Goal: Information Seeking & Learning: Find specific fact

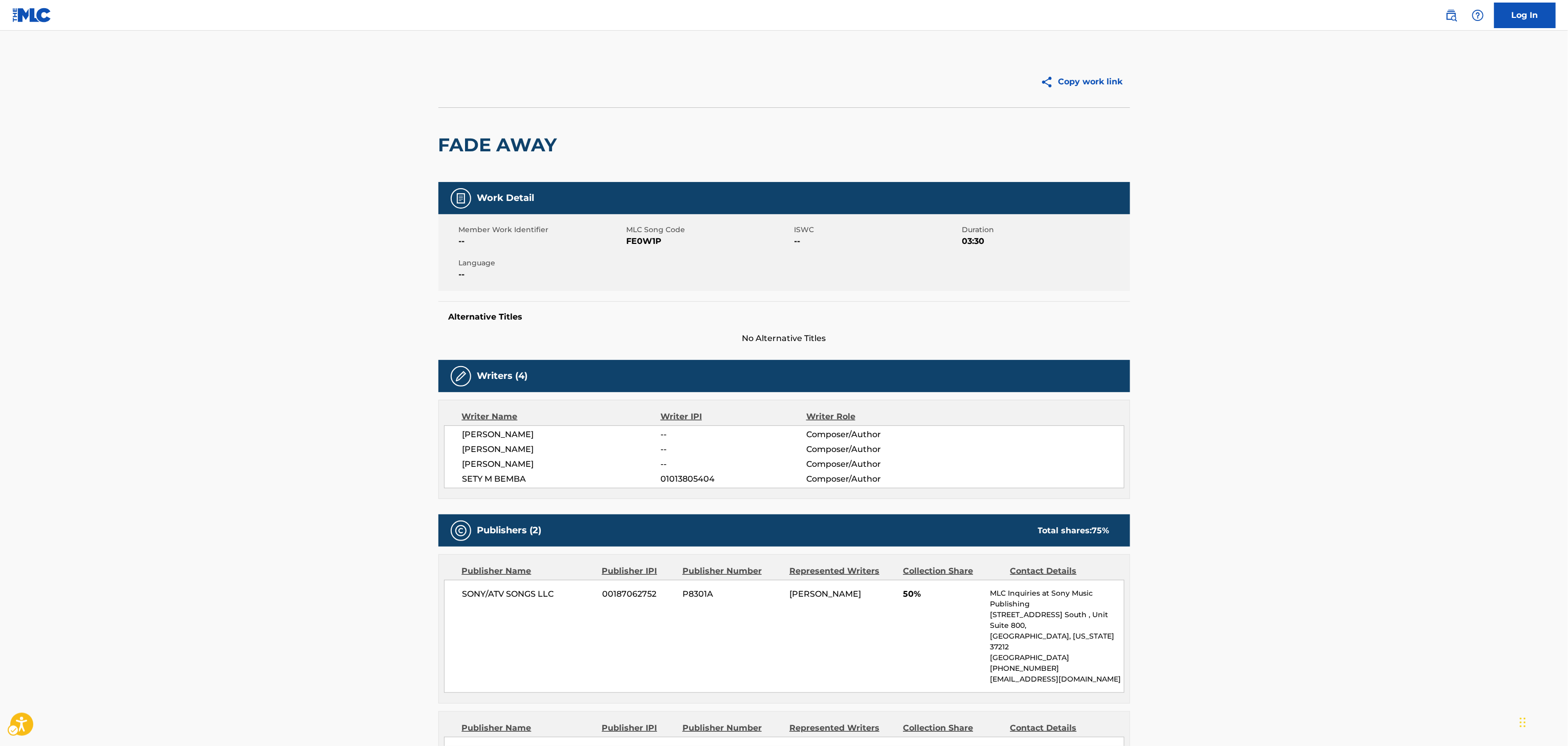
scroll to position [196, 0]
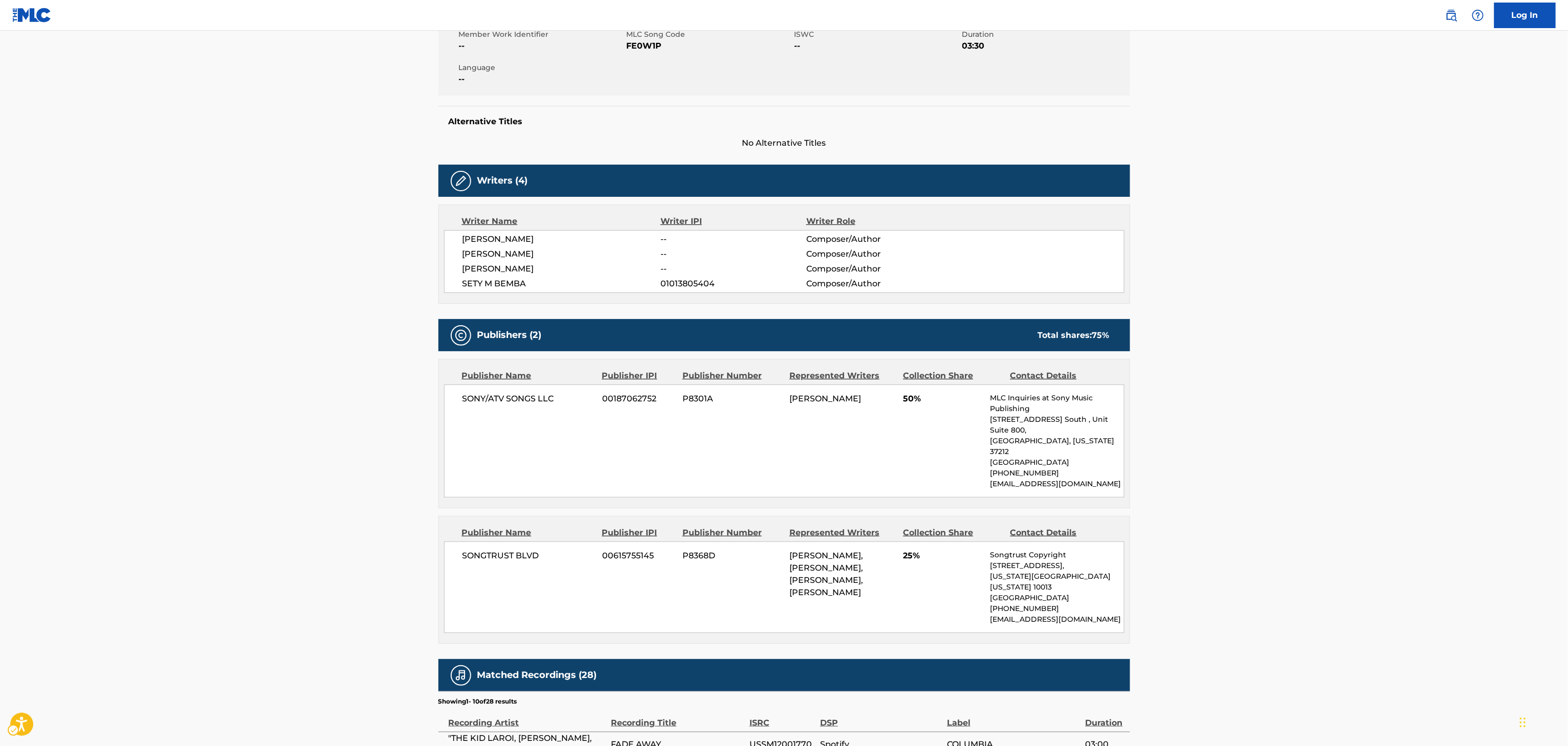
drag, startPoint x: 1571, startPoint y: 234, endPoint x: 1571, endPoint y: 384, distance: 150.0
click at [1568, 384] on html "Accessibility Screen-Reader Guide, Feedback, and Issue Reporting | New window |…" at bounding box center [784, 177] width 1568 height 746
click at [1448, 13] on img "Page Menu" at bounding box center [1451, 15] width 13 height 12
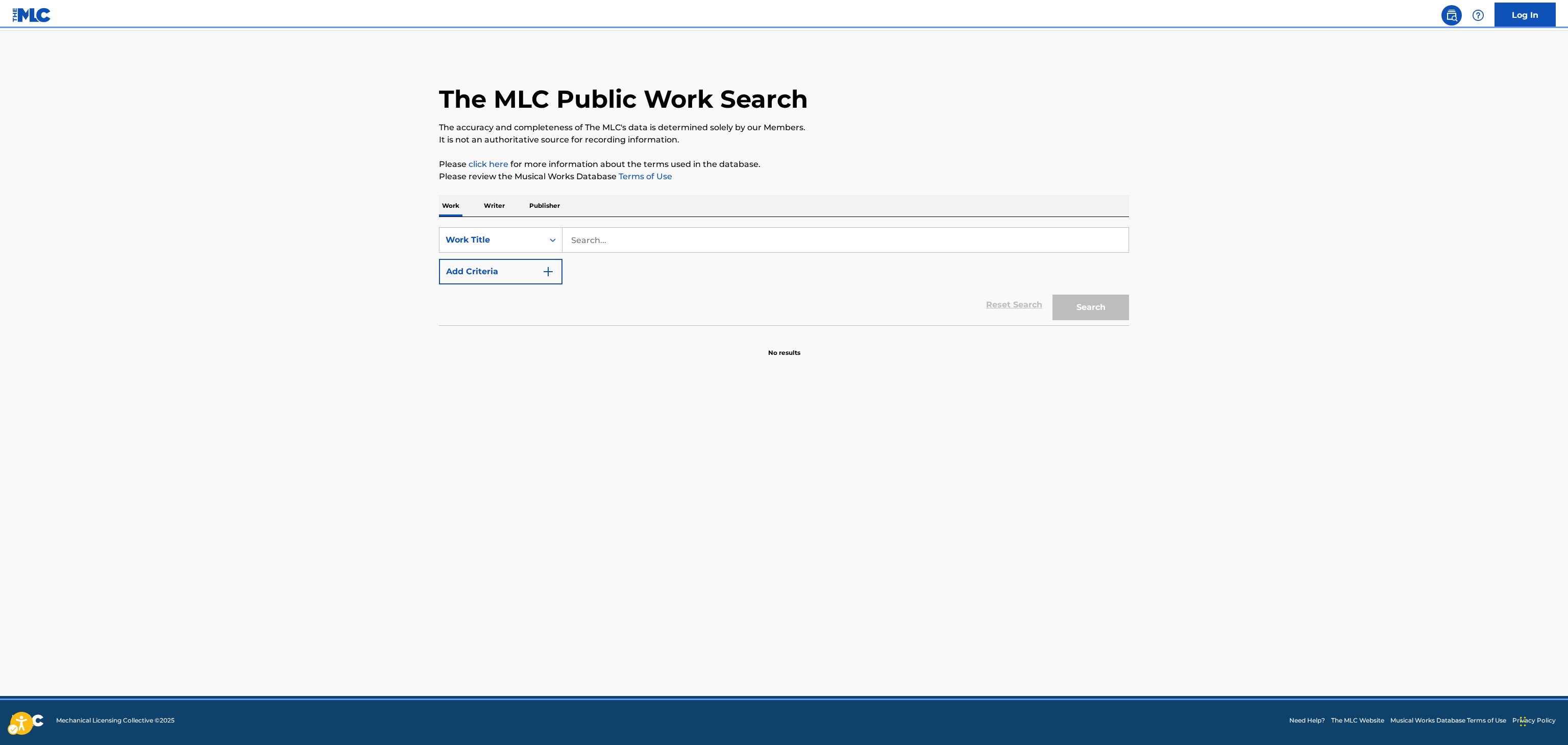
click at [768, 228] on div "Search Form" at bounding box center [846, 240] width 566 height 26
click at [478, 203] on div "Work Writer Publisher" at bounding box center [784, 206] width 690 height 21
click at [490, 208] on p "Writer" at bounding box center [494, 206] width 27 height 21
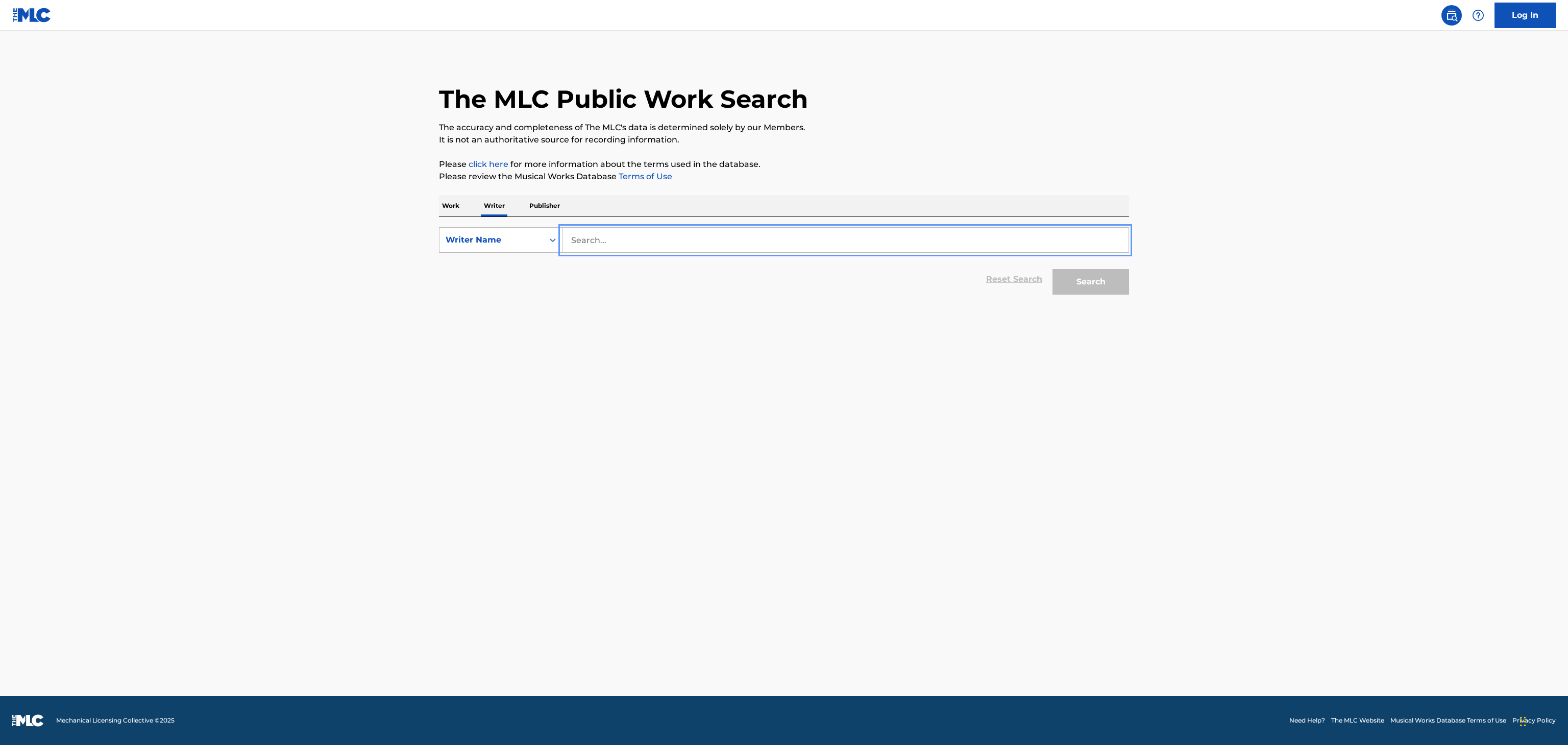
click at [631, 236] on input "Search..." at bounding box center [846, 239] width 566 height 24
paste input "[PERSON_NAME]"
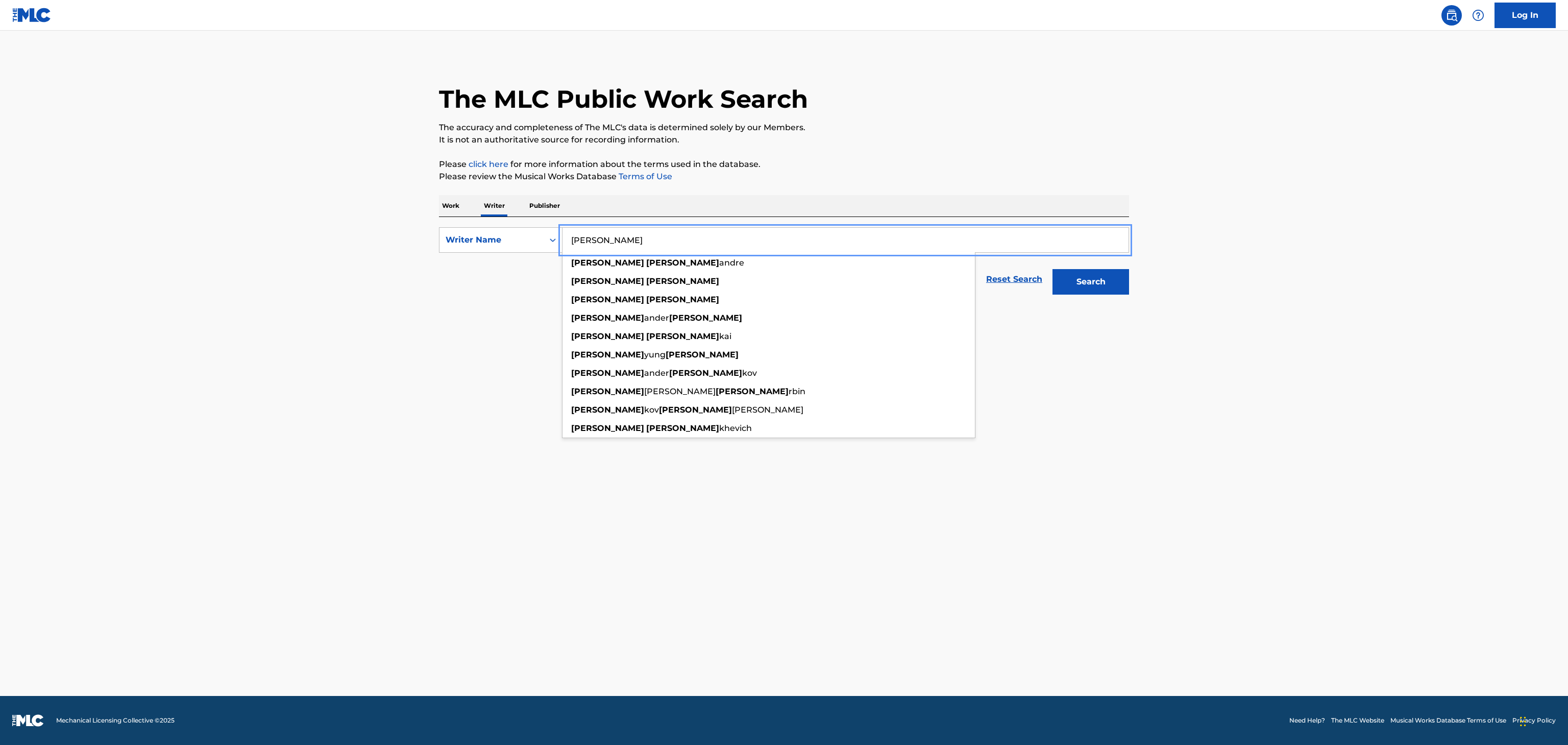
paste input "KAI"
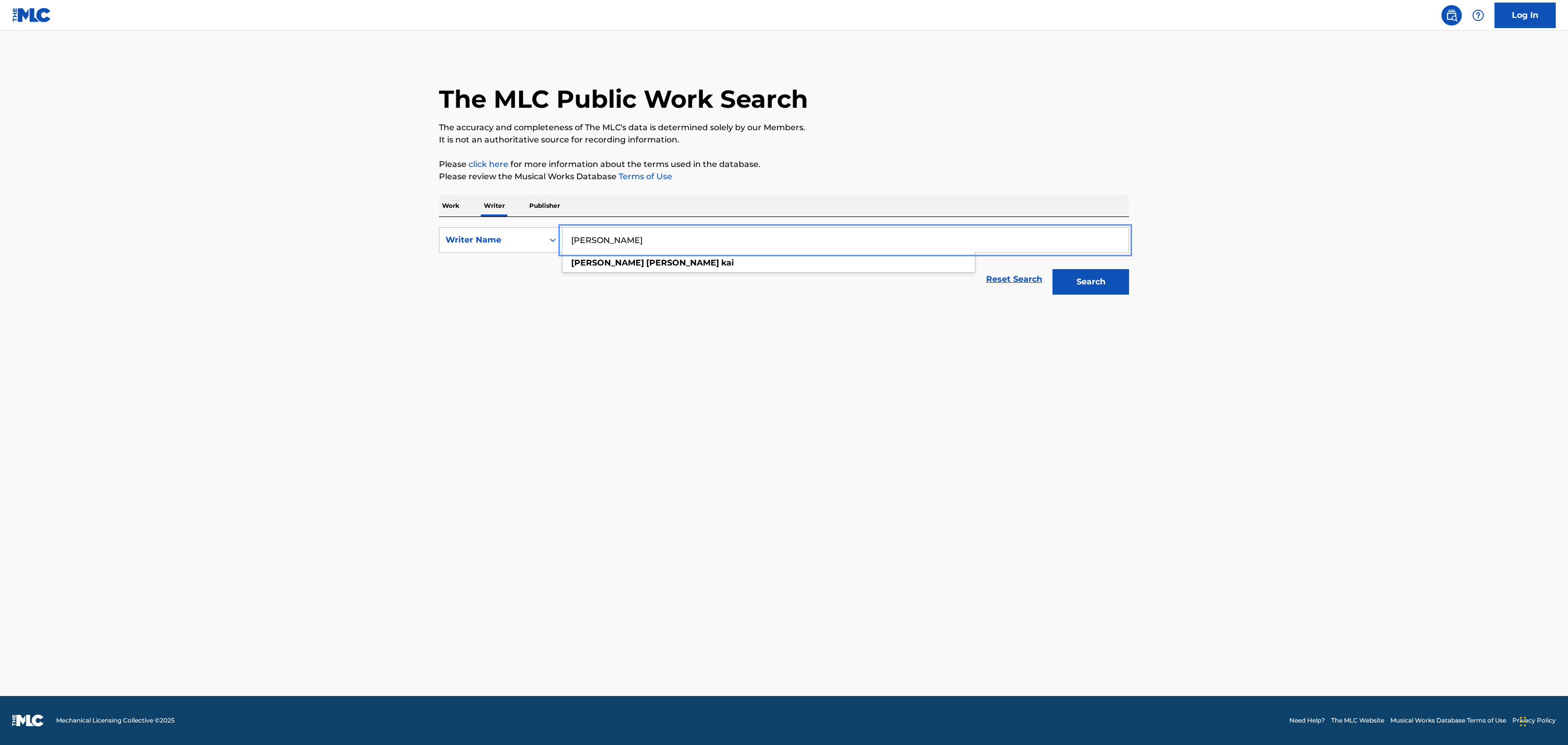
click at [1098, 297] on div "Search" at bounding box center [1088, 280] width 81 height 41
click at [1103, 289] on button "Search" at bounding box center [1091, 282] width 76 height 26
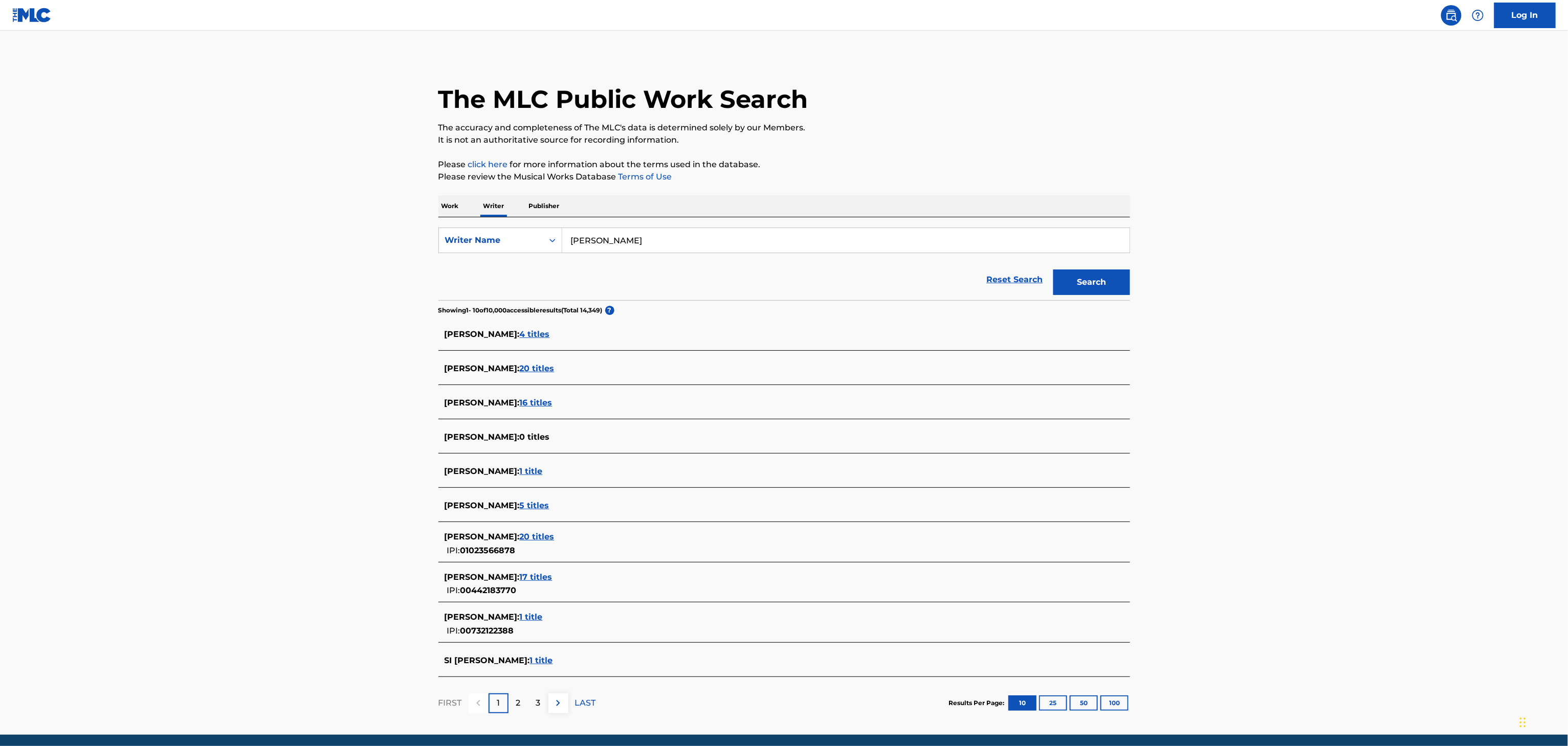
click at [527, 342] on div "[PERSON_NAME] : 4 titles" at bounding box center [784, 335] width 692 height 24
click at [530, 334] on div "[PERSON_NAME] : 4 titles" at bounding box center [771, 334] width 653 height 12
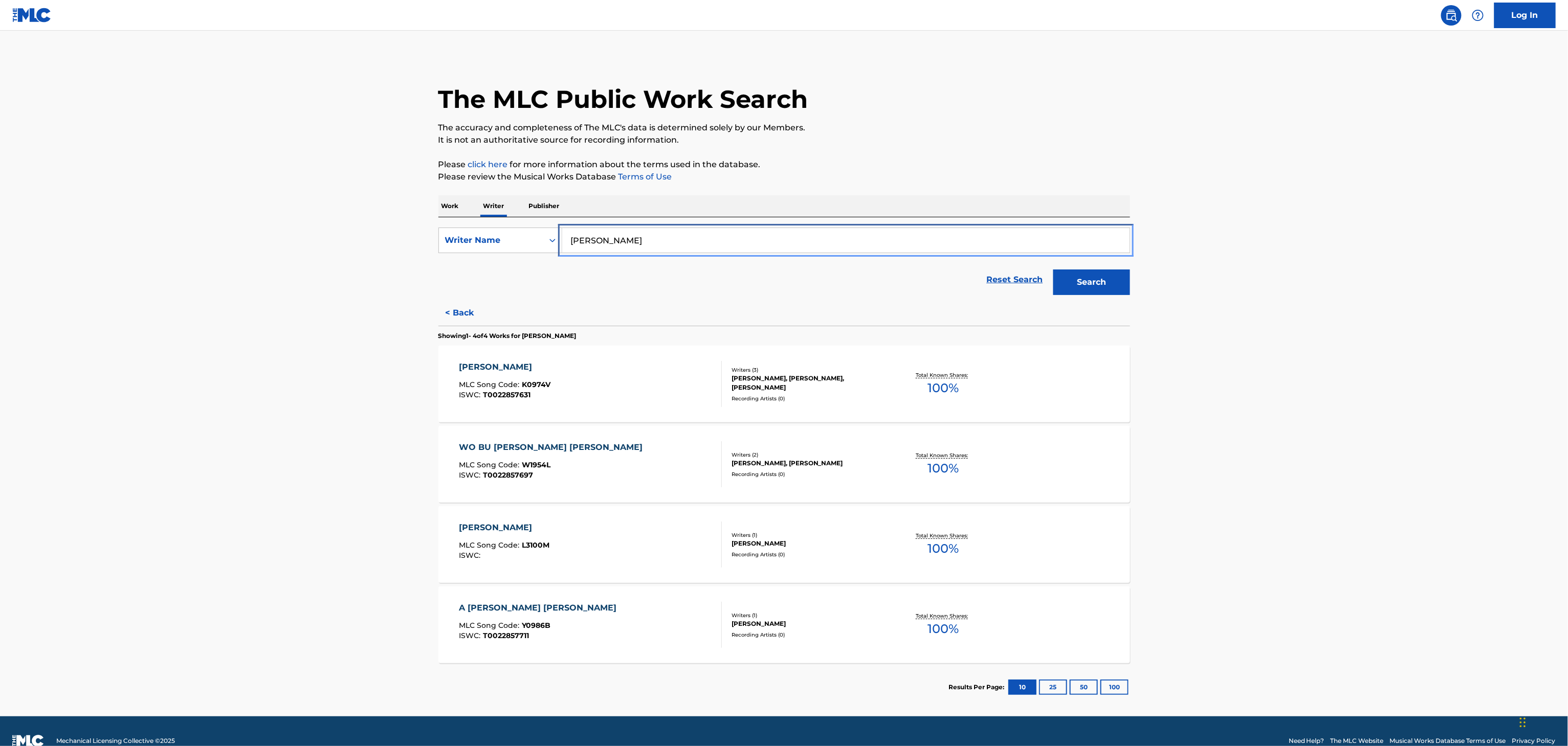
click at [815, 248] on input "[PERSON_NAME]" at bounding box center [847, 240] width 568 height 24
type input "[PERSON_NAME]"
click at [1053, 270] on button "Search" at bounding box center [1091, 282] width 76 height 26
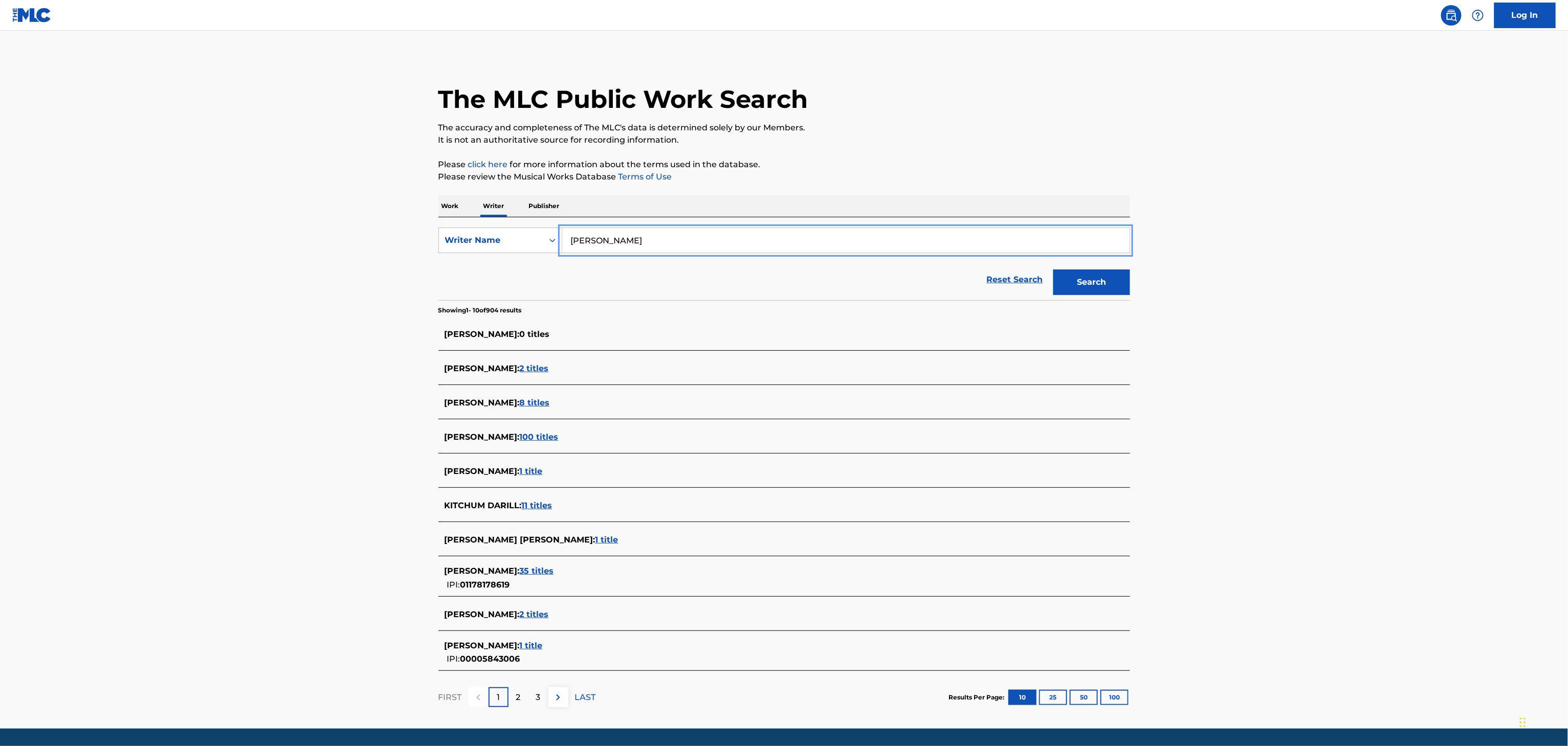
click at [549, 614] on span "2 titles" at bounding box center [535, 614] width 29 height 10
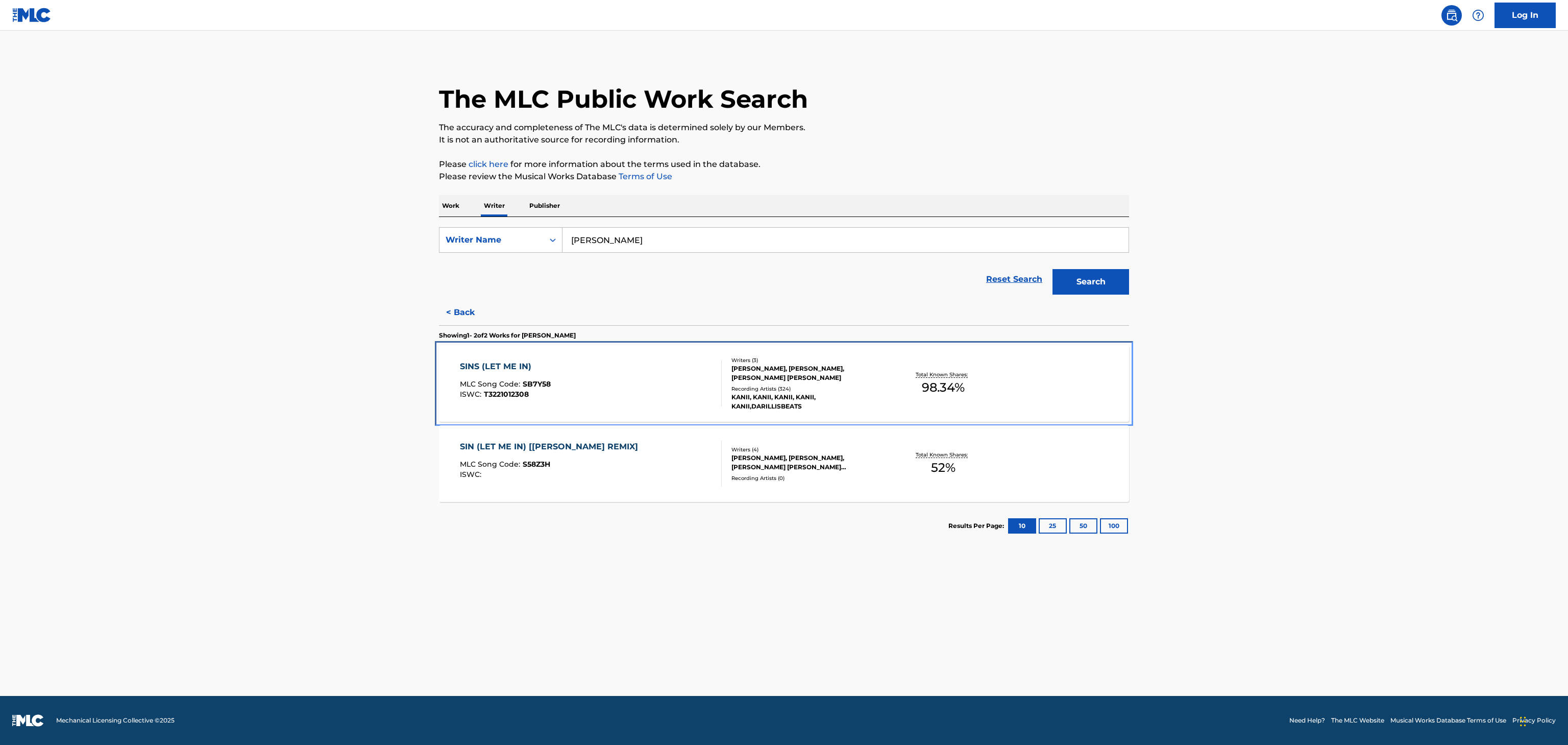
click at [749, 377] on div "[PERSON_NAME], [PERSON_NAME], [PERSON_NAME] [PERSON_NAME]" at bounding box center [809, 373] width 154 height 18
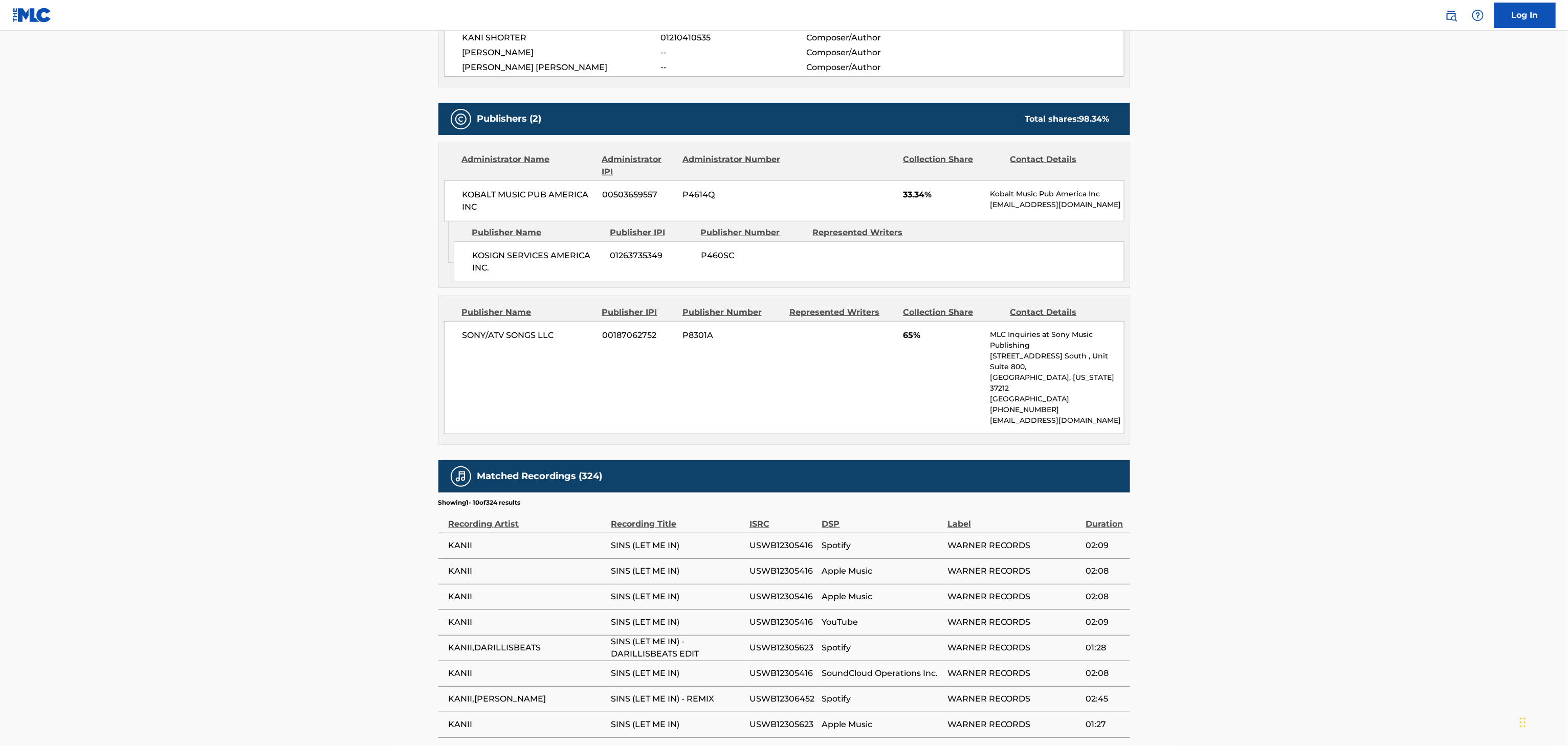
scroll to position [48, 0]
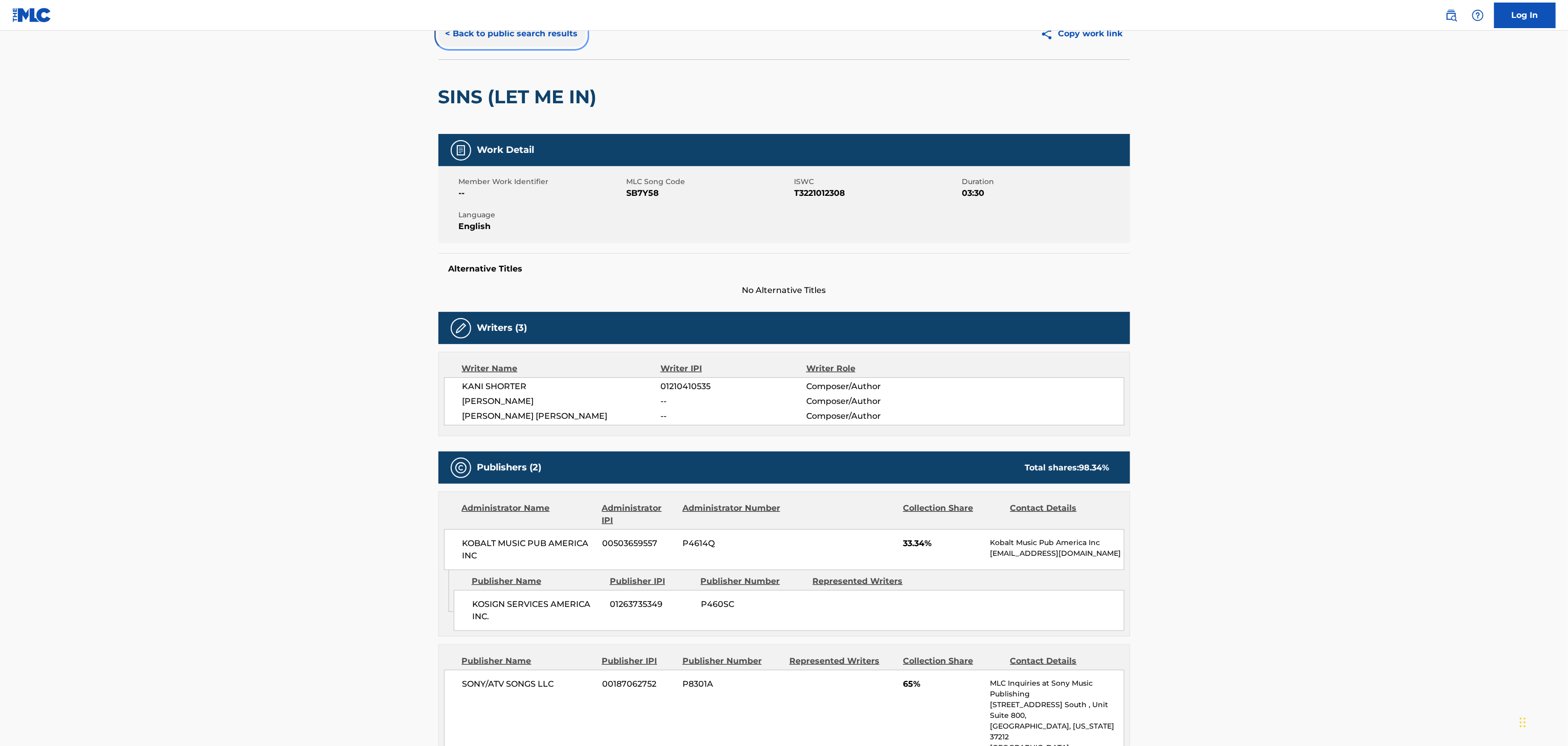
click at [546, 41] on button "< Back to public search results" at bounding box center [512, 34] width 147 height 26
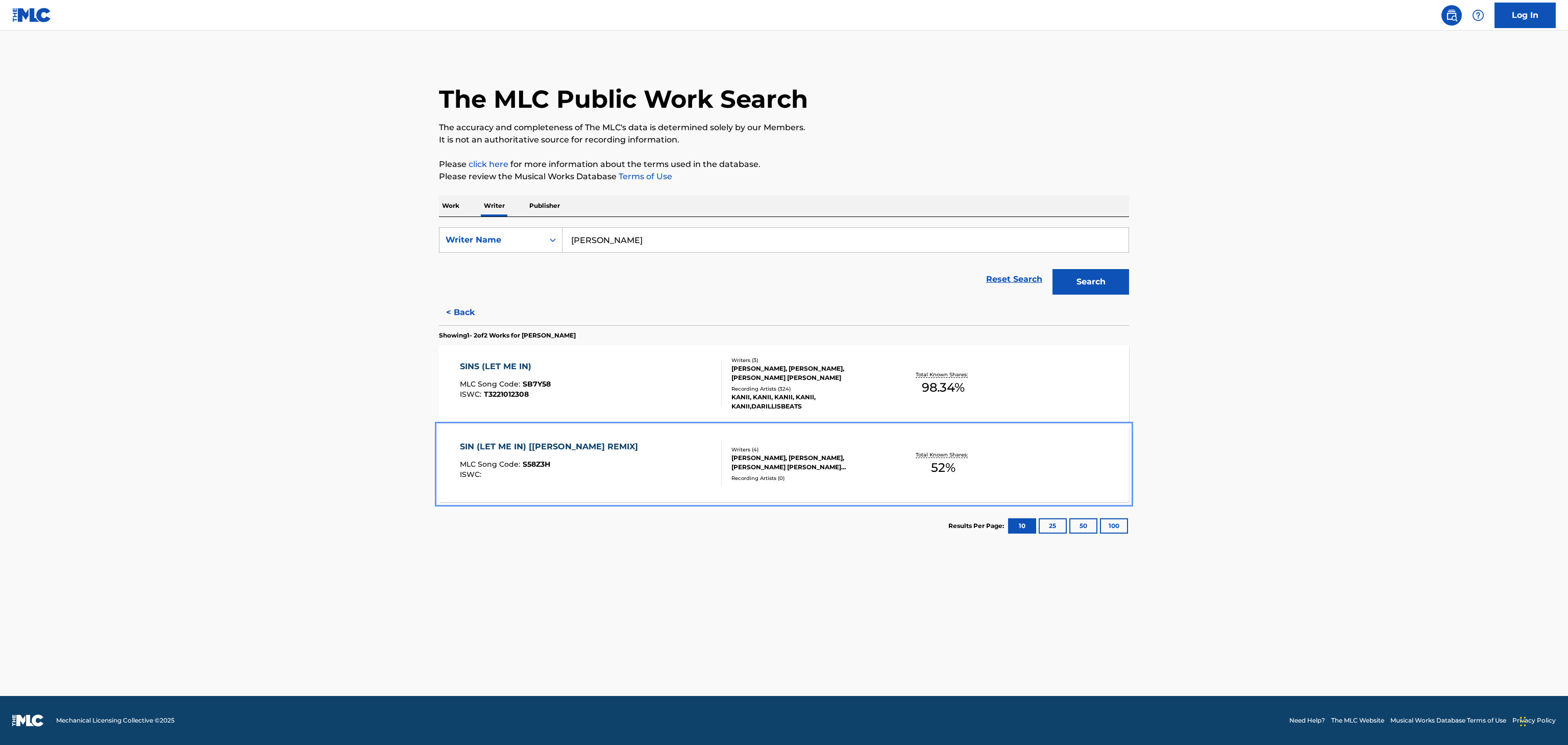
click at [858, 470] on div "[PERSON_NAME], [PERSON_NAME], [PERSON_NAME] [PERSON_NAME] [PERSON_NAME]" at bounding box center [809, 462] width 154 height 18
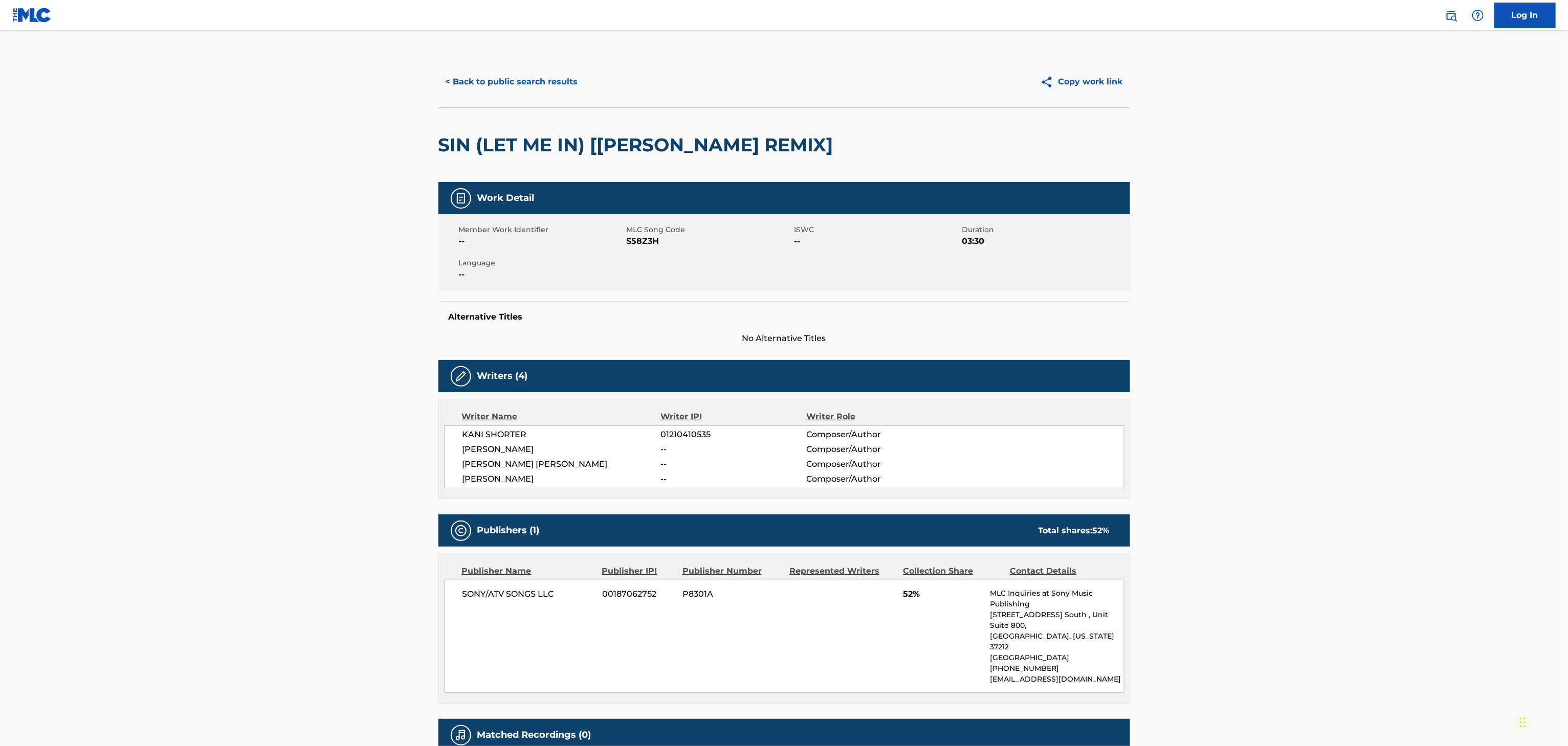
click at [525, 96] on div "< Back to public search results Copy work link" at bounding box center [784, 82] width 692 height 51
click at [531, 86] on button "< Back to public search results" at bounding box center [512, 82] width 147 height 26
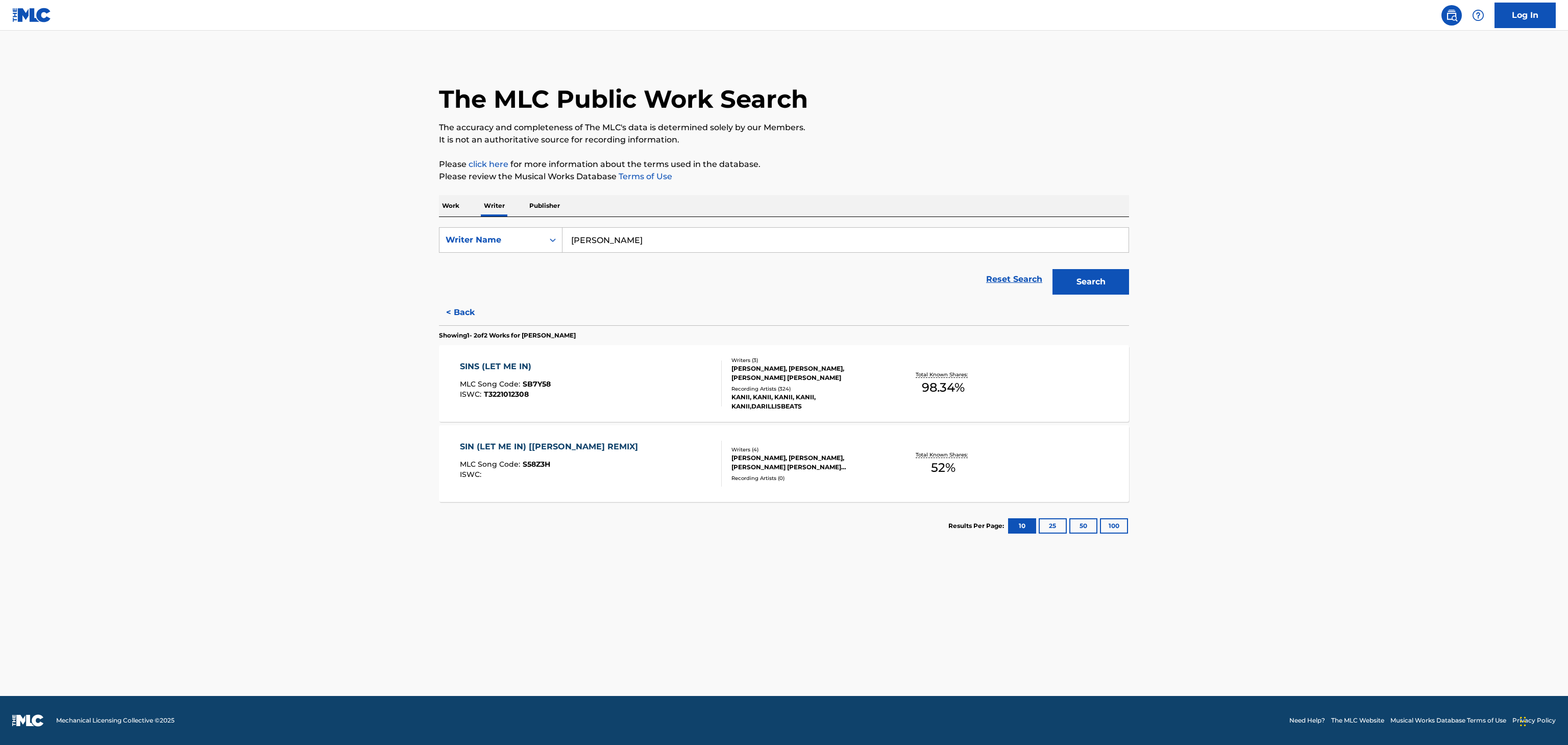
click at [466, 291] on div "Reset Search Search" at bounding box center [784, 280] width 690 height 41
click at [465, 303] on button "< Back" at bounding box center [469, 312] width 61 height 26
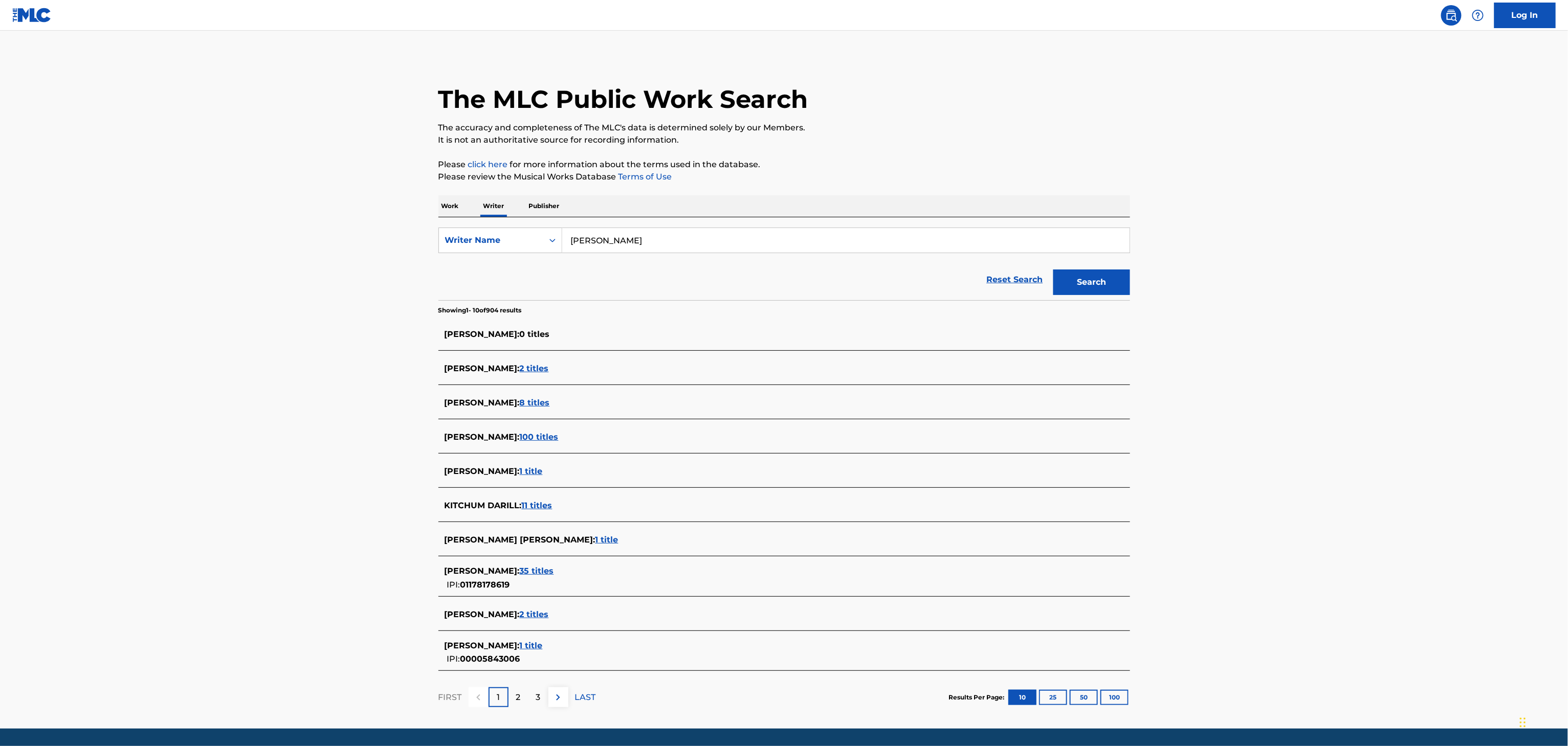
click at [518, 698] on p "2" at bounding box center [518, 697] width 4 height 12
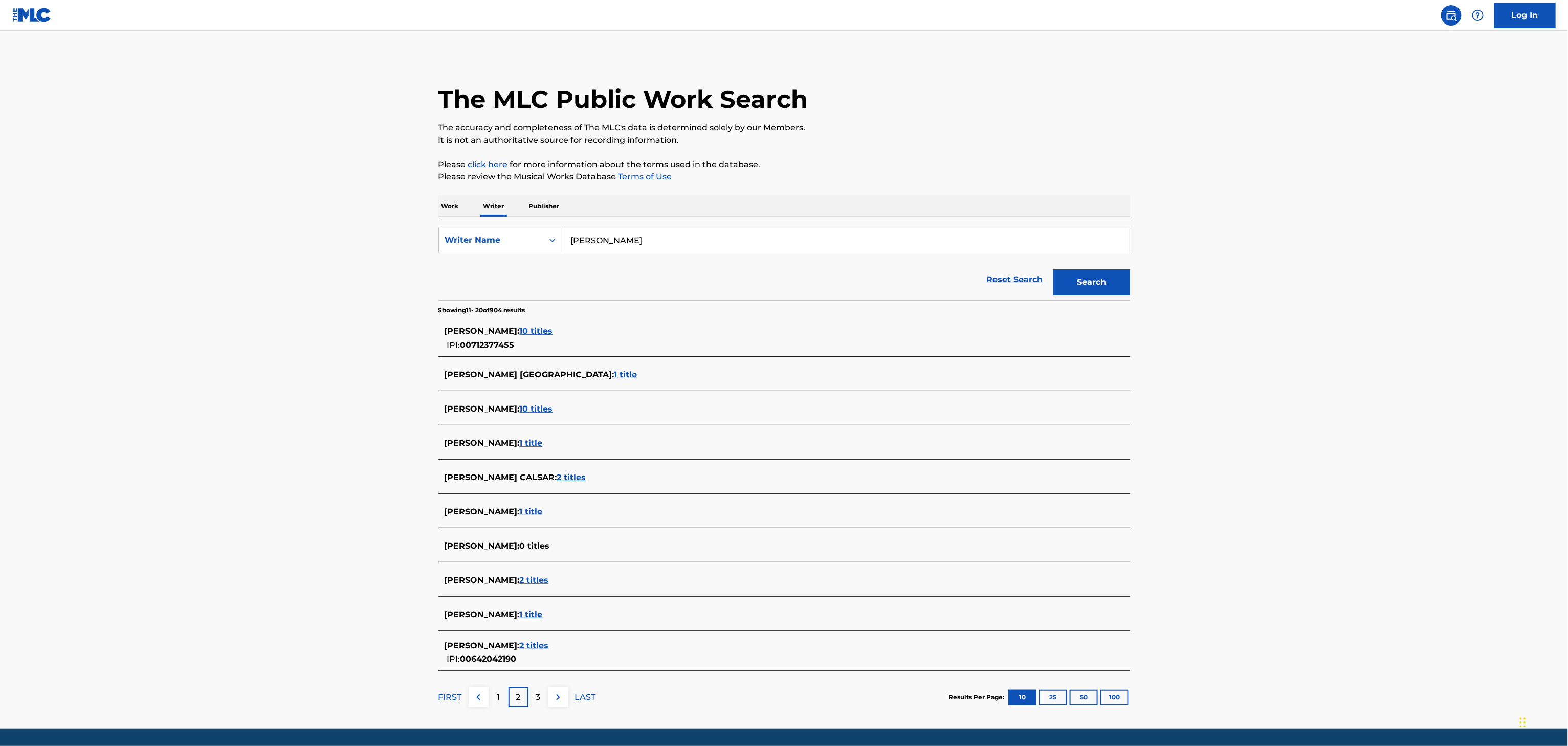
click at [532, 690] on div "3" at bounding box center [538, 697] width 20 height 20
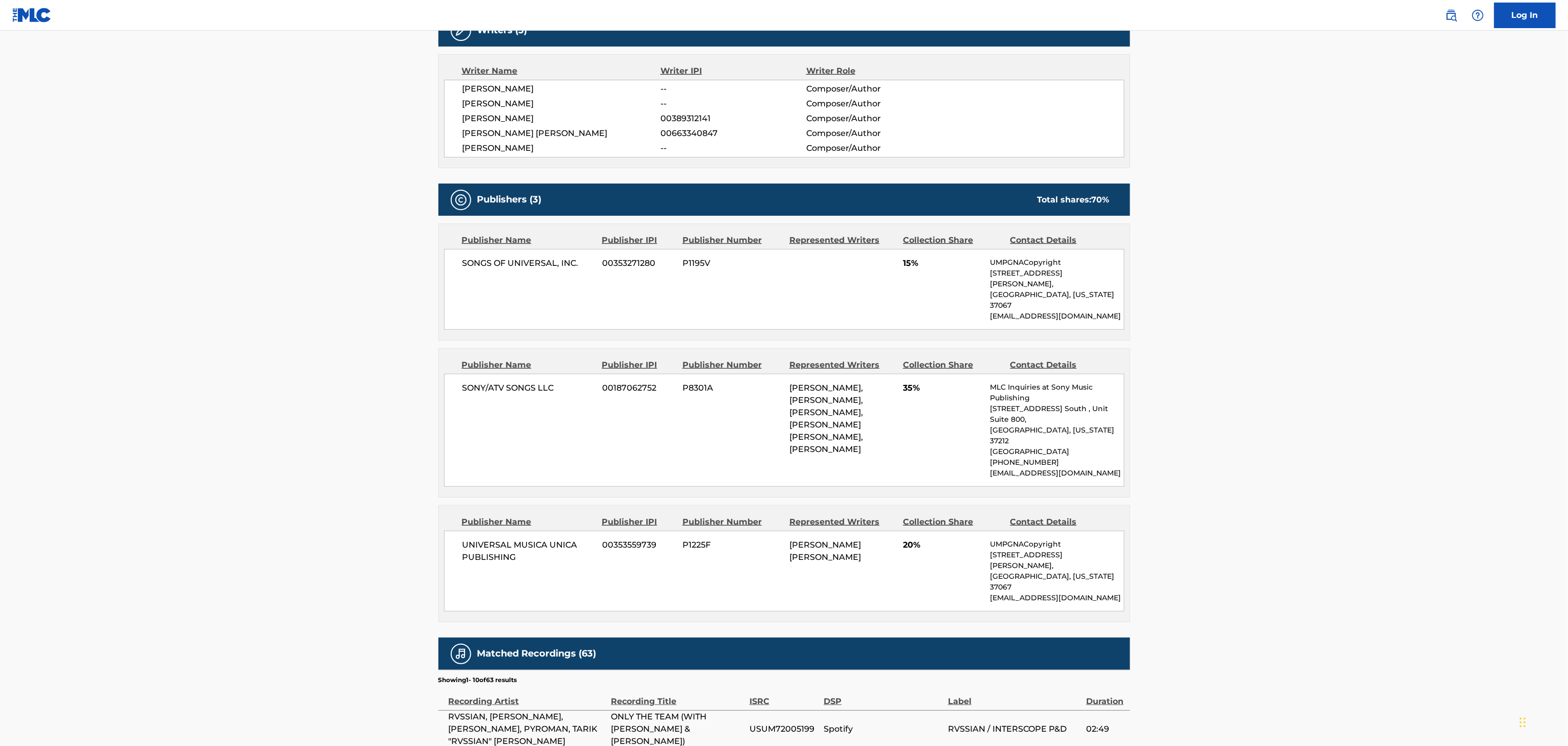
scroll to position [349, 0]
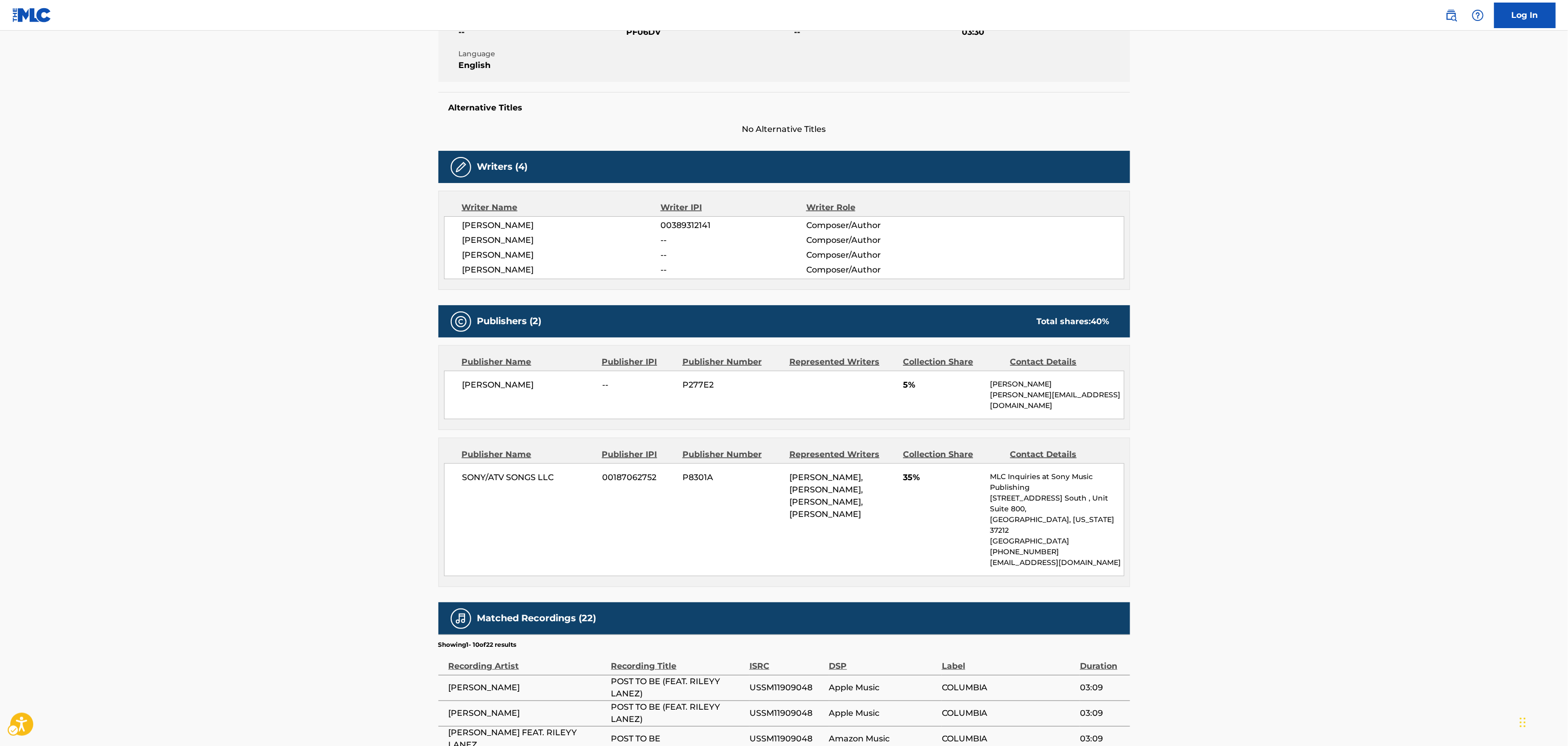
scroll to position [212, 0]
